Goal: Transaction & Acquisition: Purchase product/service

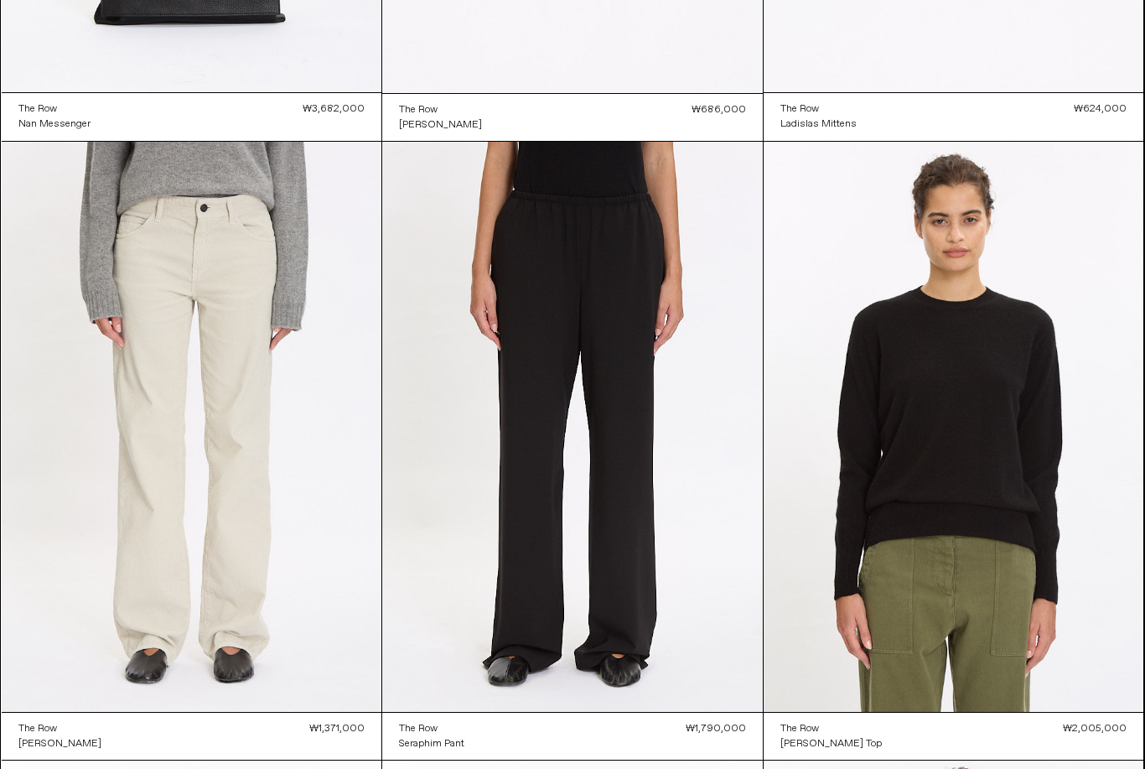
scroll to position [578, 0]
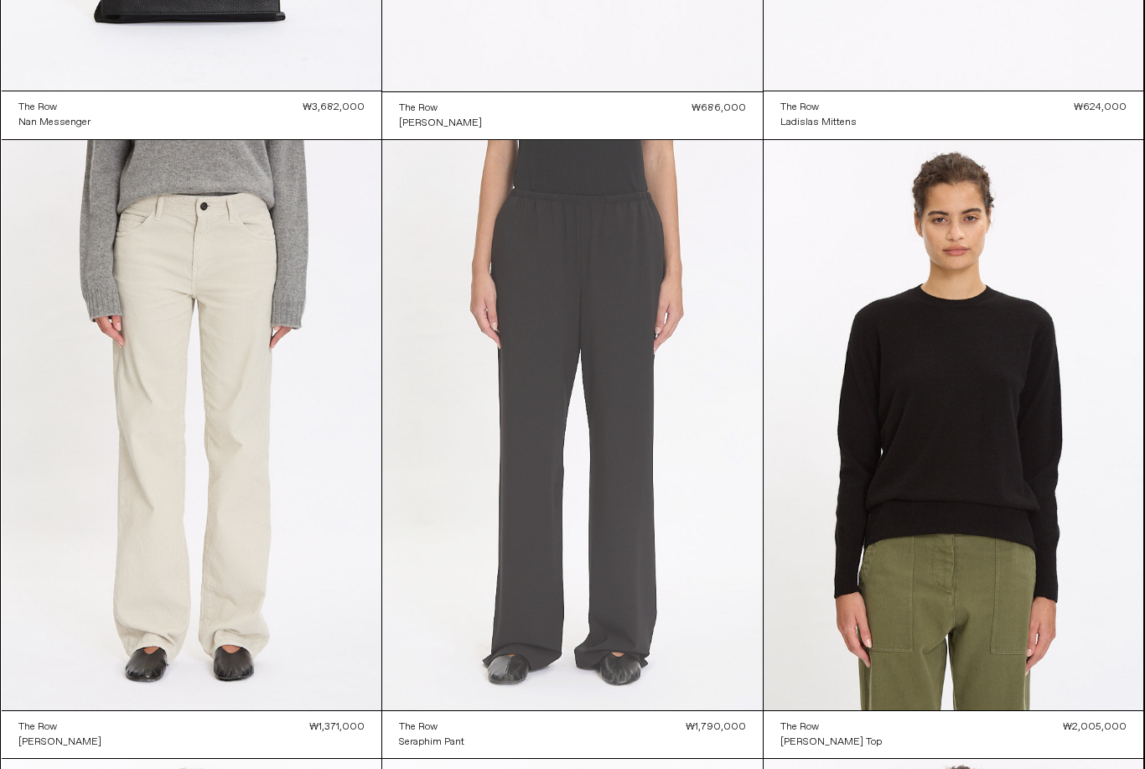
click at [690, 654] on at bounding box center [572, 425] width 381 height 571
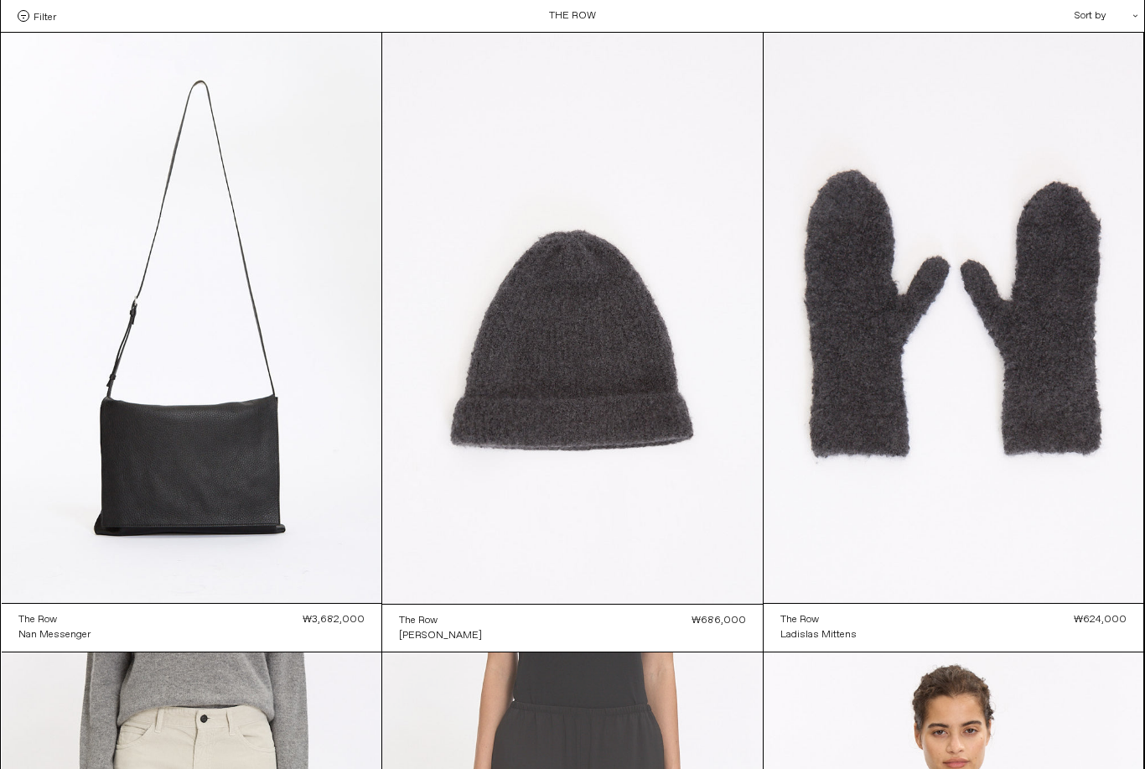
scroll to position [631, 0]
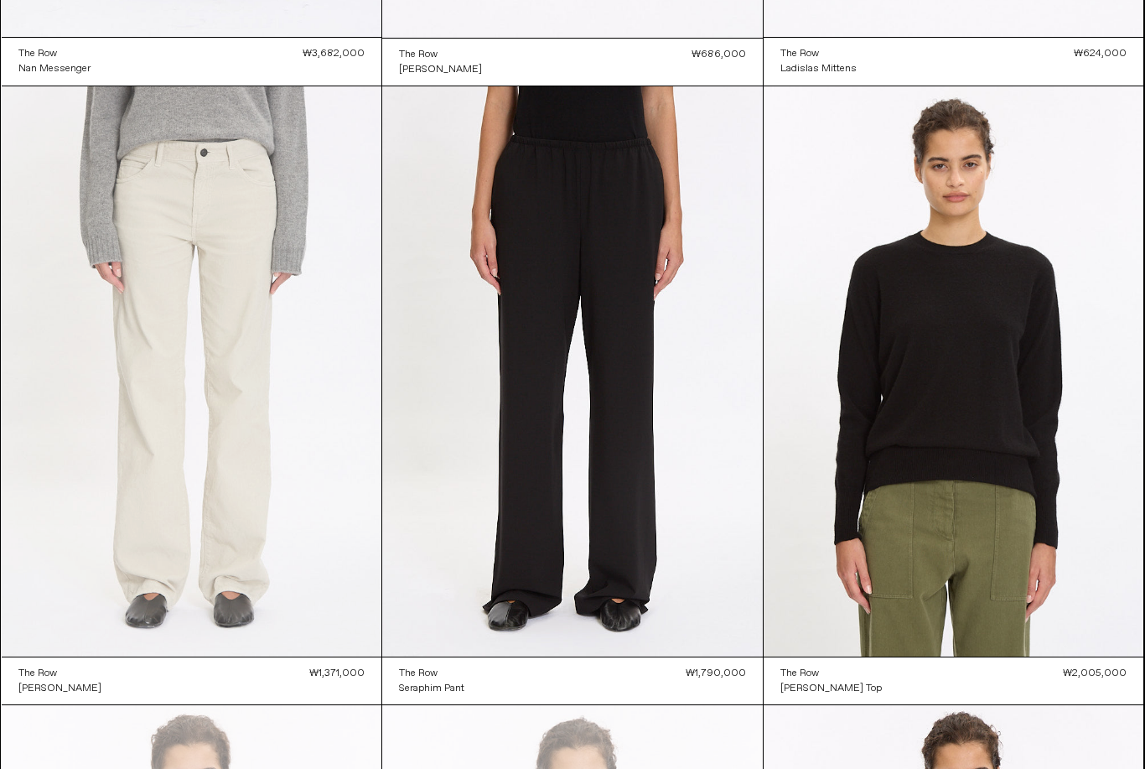
click at [106, 618] on at bounding box center [192, 371] width 381 height 570
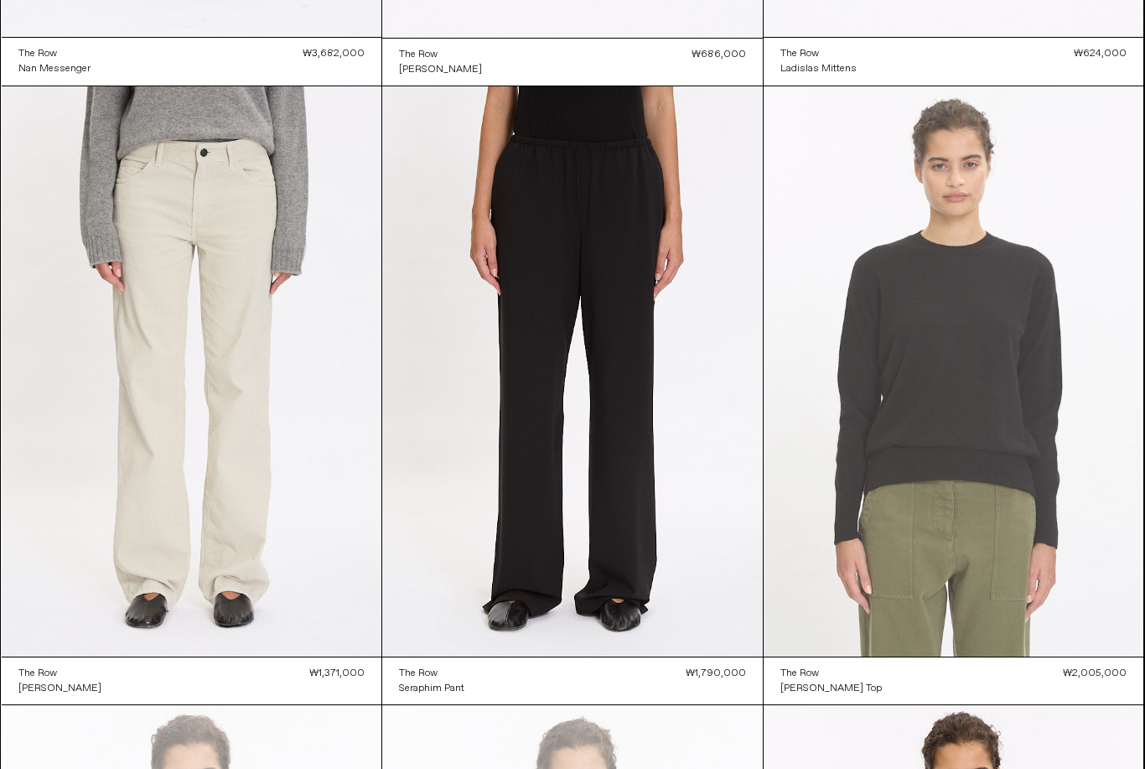
click at [888, 622] on at bounding box center [954, 371] width 381 height 570
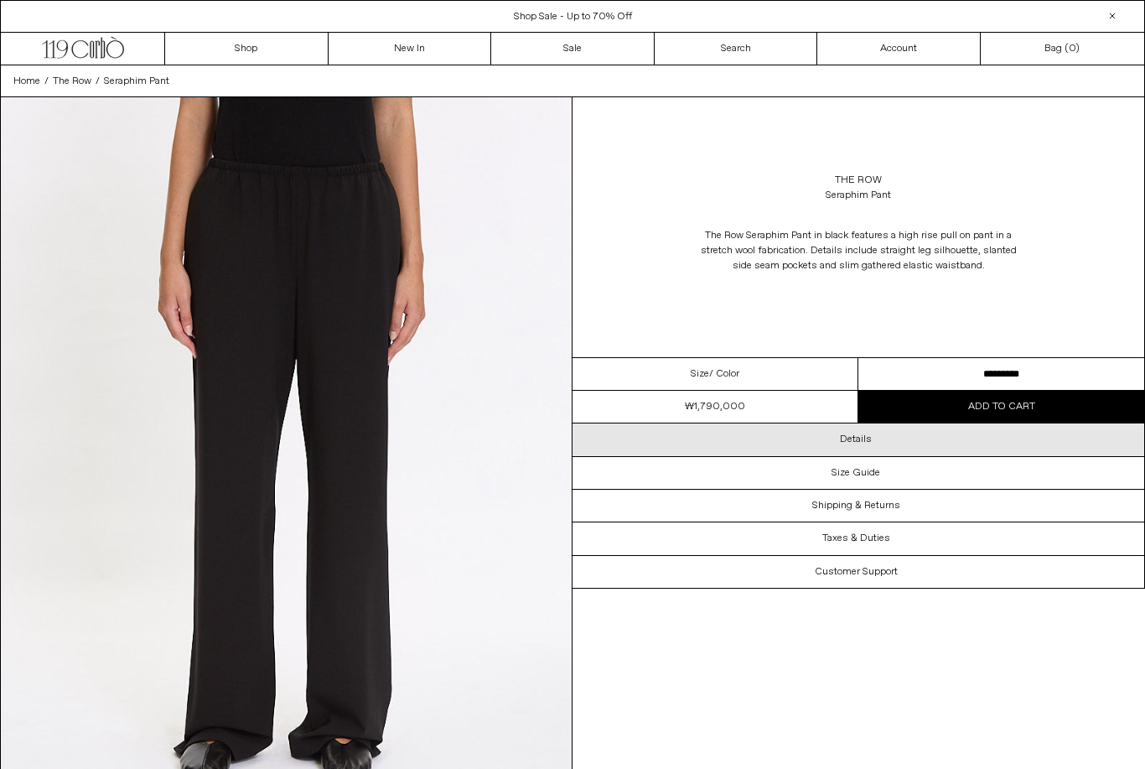
click at [899, 438] on div "Details" at bounding box center [858, 439] width 572 height 32
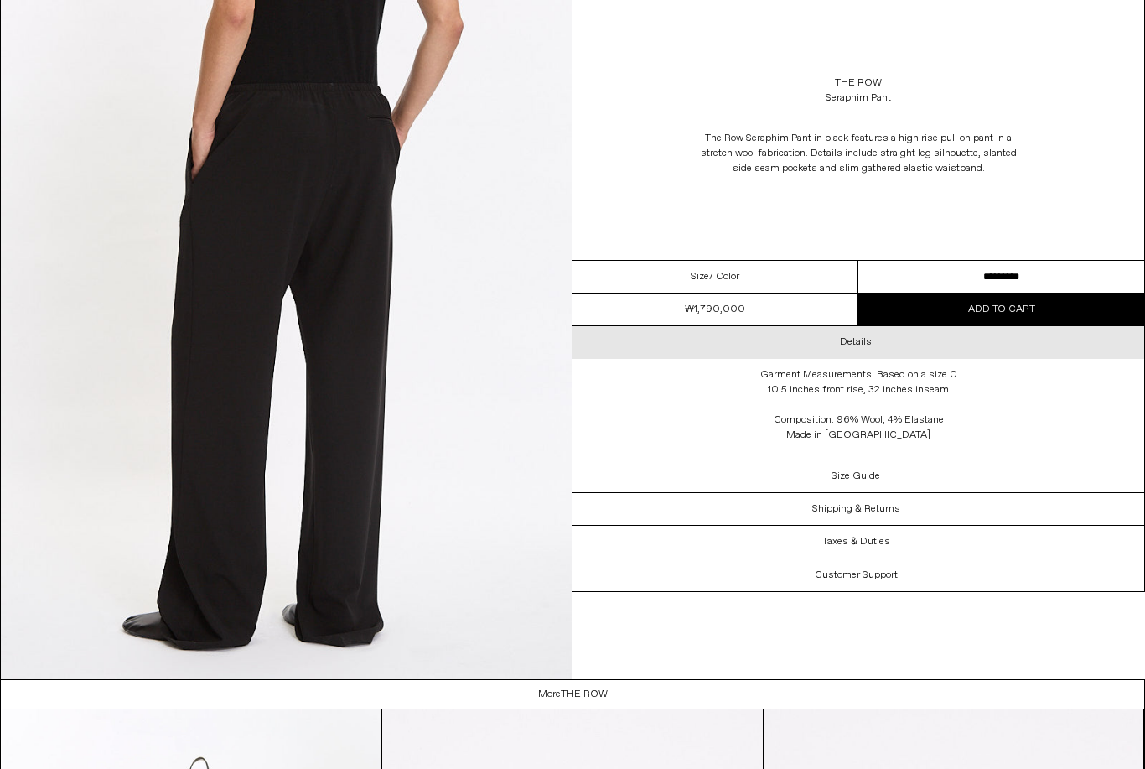
scroll to position [1508, 0]
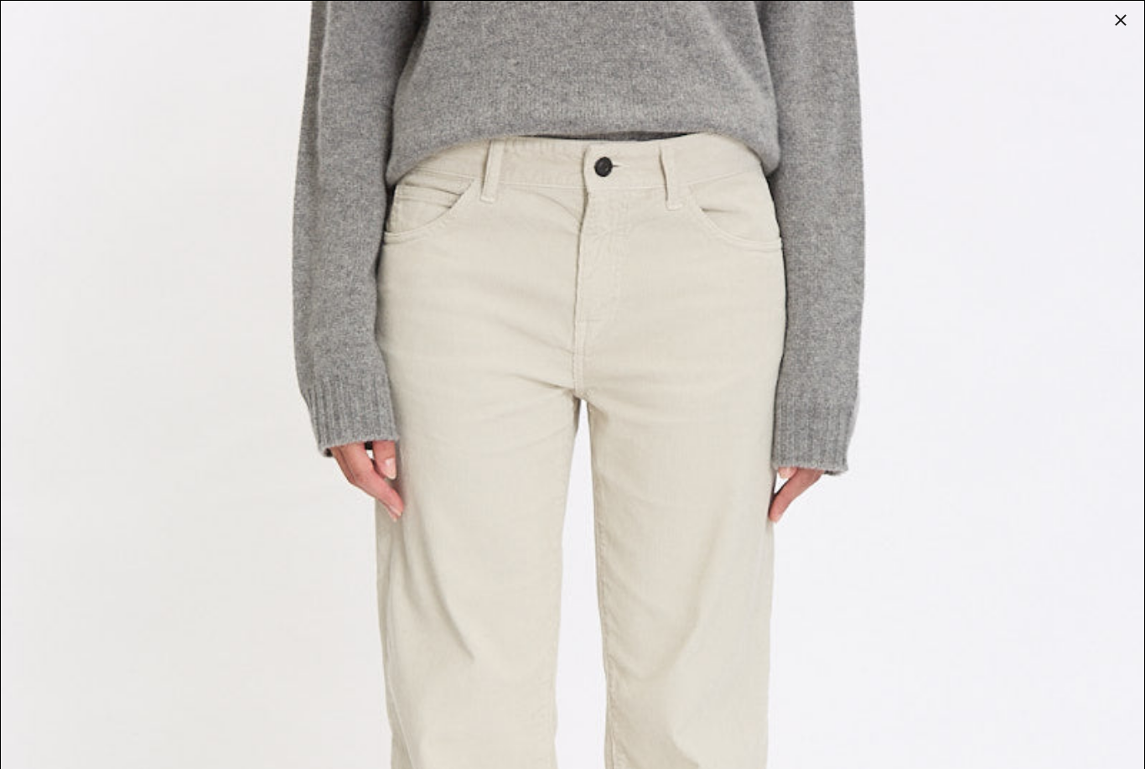
click at [53, 622] on img at bounding box center [572, 715] width 1143 height 1429
click at [1121, 39] on img at bounding box center [572, 715] width 1143 height 1429
click at [1121, 17] on div at bounding box center [1120, 19] width 23 height 23
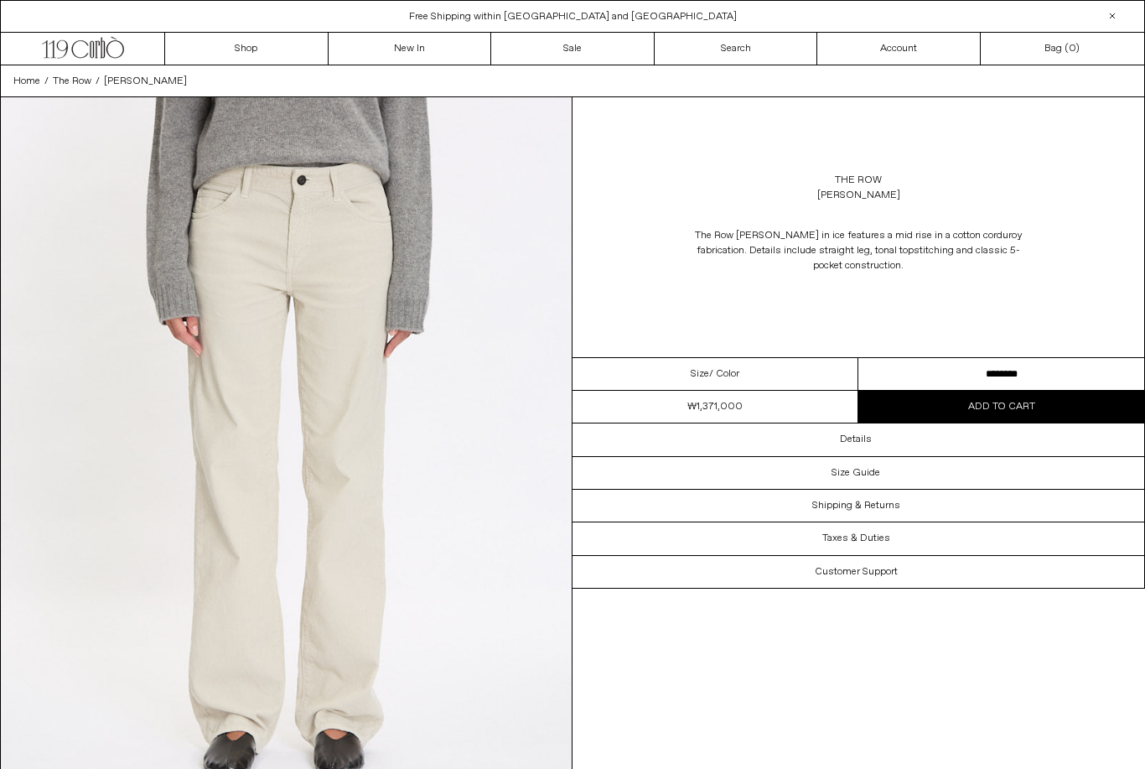
click at [971, 374] on select "**********" at bounding box center [1001, 374] width 286 height 33
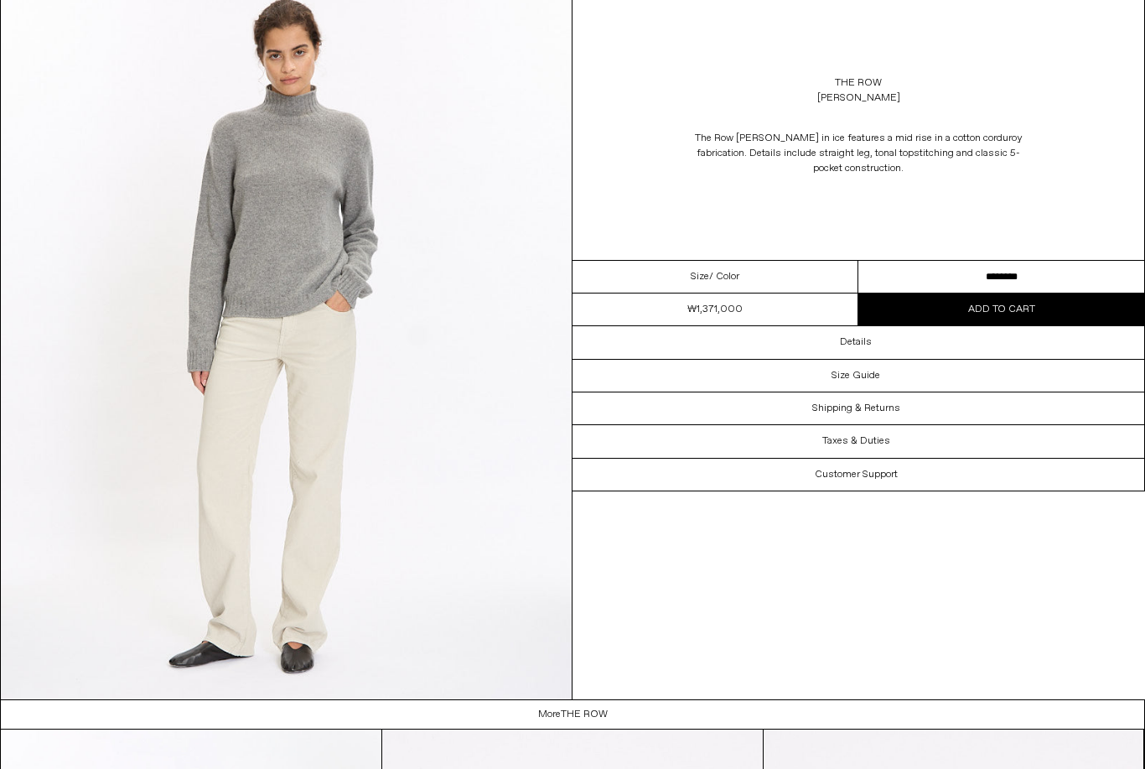
scroll to position [2255, 0]
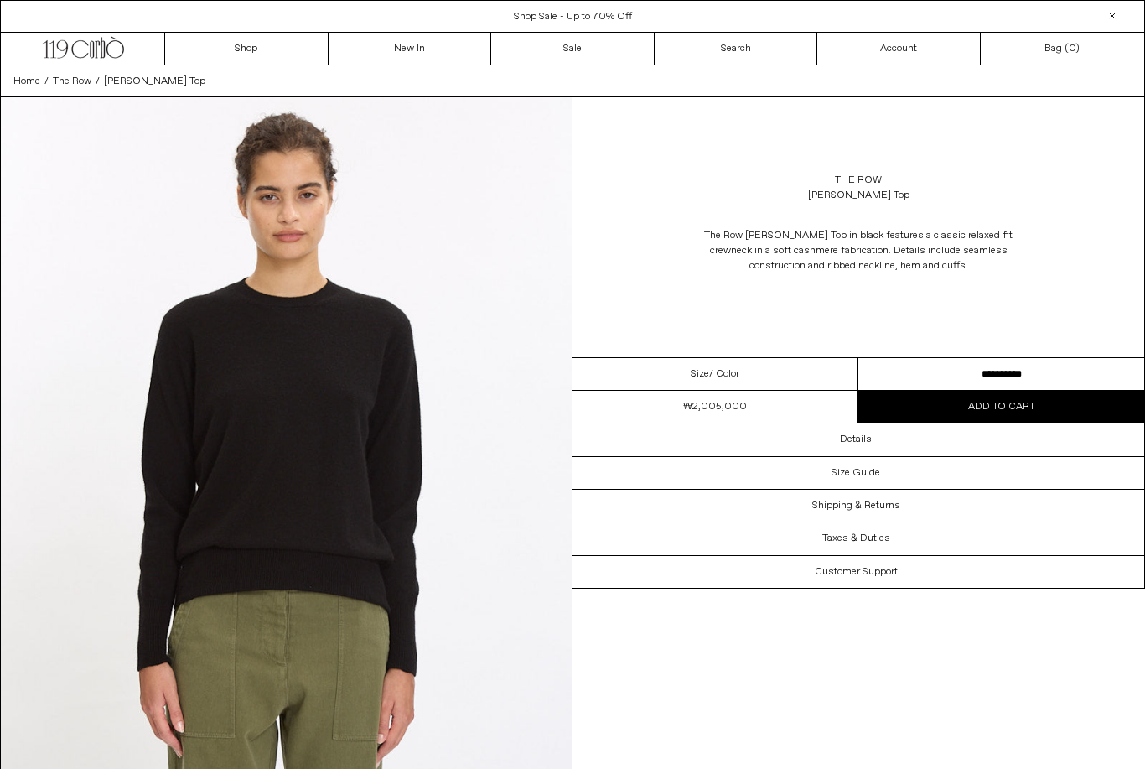
click at [983, 365] on select "**********" at bounding box center [1001, 374] width 286 height 33
select select "**********"
click at [1021, 406] on span "Add to cart" at bounding box center [1001, 406] width 67 height 13
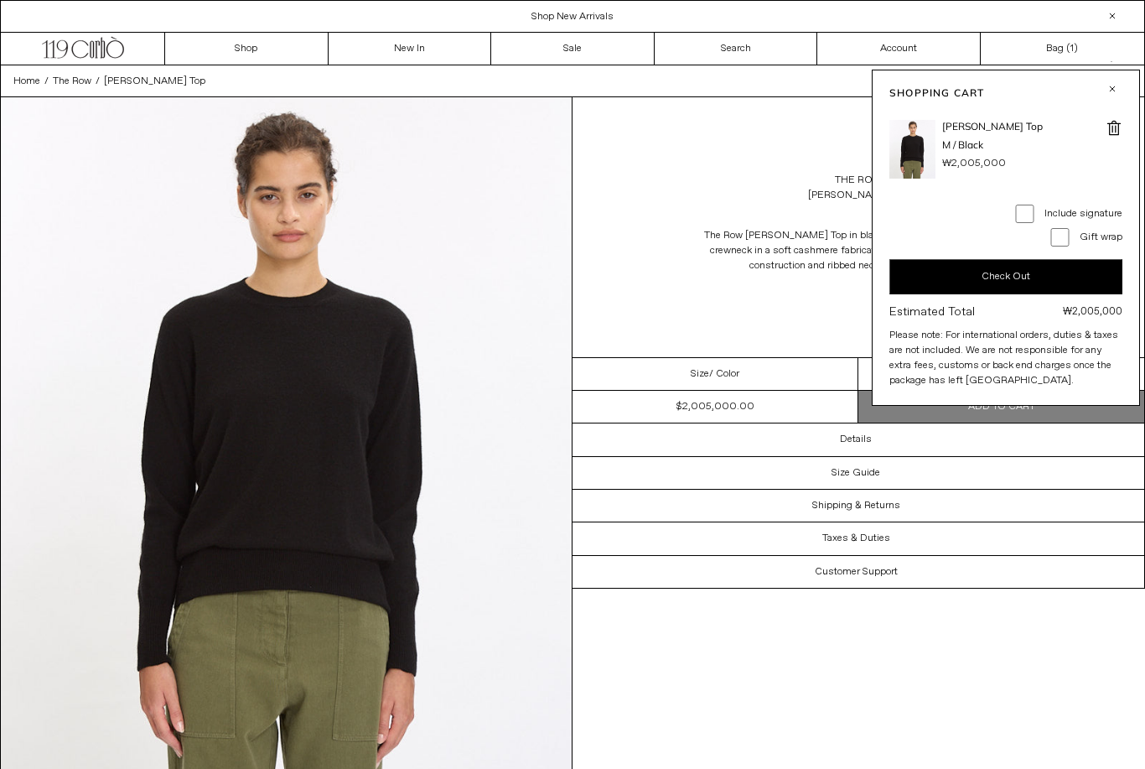
click at [1017, 273] on button "Check Out" at bounding box center [1005, 276] width 233 height 35
